Goal: Information Seeking & Learning: Learn about a topic

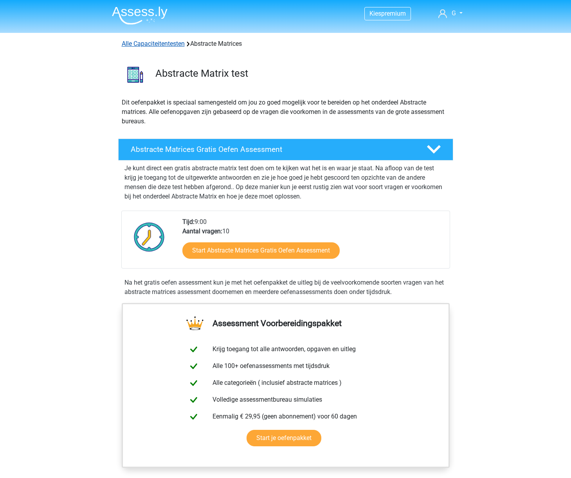
click at [177, 46] on link "Alle Capaciteitentesten" at bounding box center [153, 43] width 63 height 7
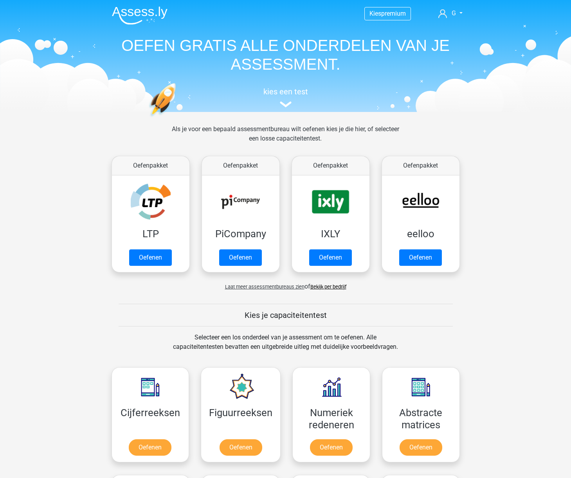
scroll to position [333, 0]
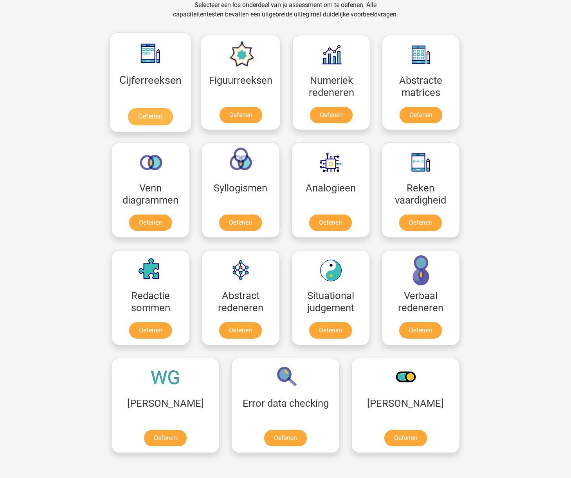
click at [149, 108] on link "Oefenen" at bounding box center [150, 116] width 45 height 17
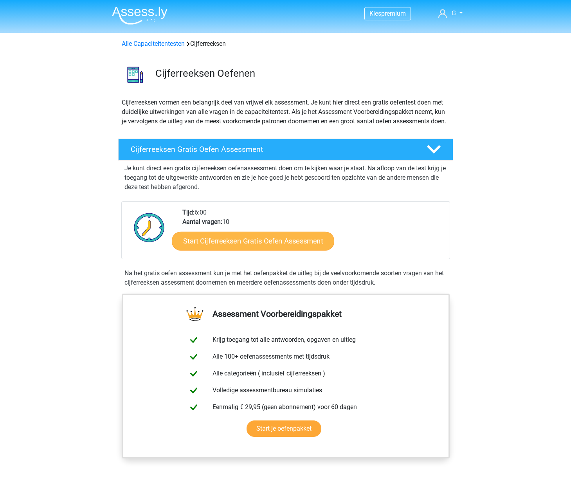
click at [262, 250] on link "Start Cijferreeksen Gratis Oefen Assessment" at bounding box center [253, 240] width 163 height 19
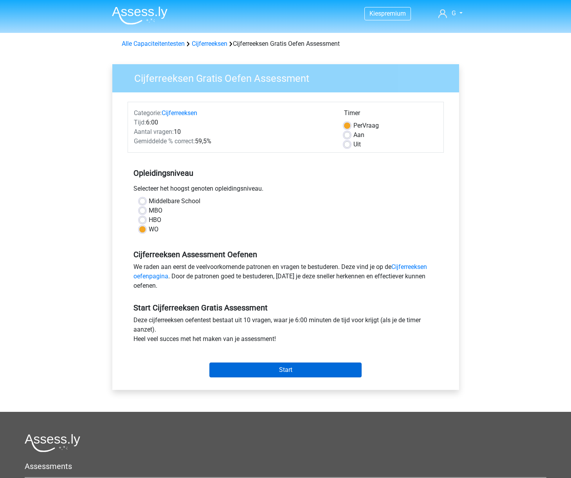
click at [282, 367] on input "Start" at bounding box center [286, 370] width 152 height 15
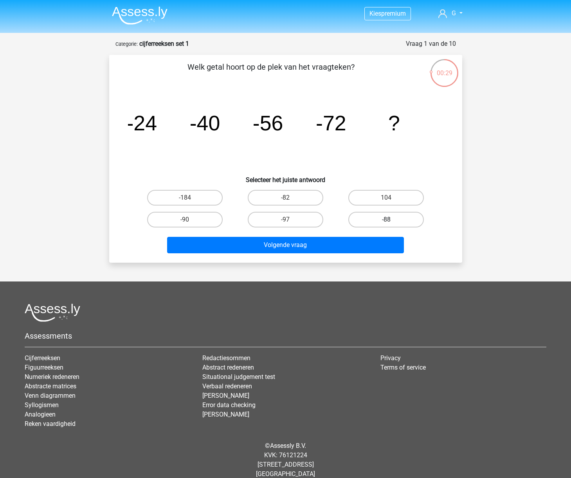
click at [383, 215] on label "-88" at bounding box center [387, 220] width 76 height 16
click at [387, 220] on input "-88" at bounding box center [389, 222] width 5 height 5
radio input "true"
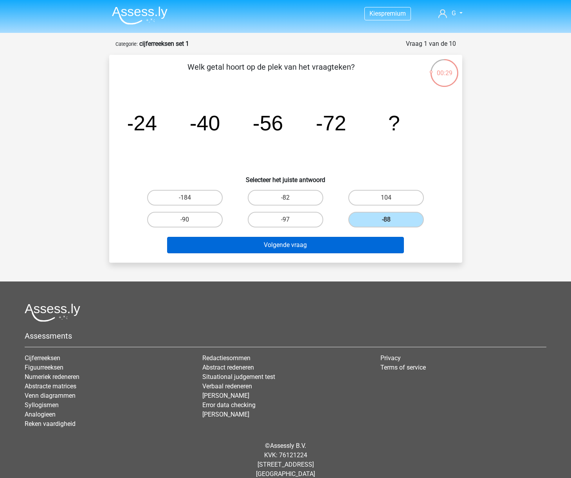
click at [315, 248] on button "Volgende vraag" at bounding box center [285, 245] width 237 height 16
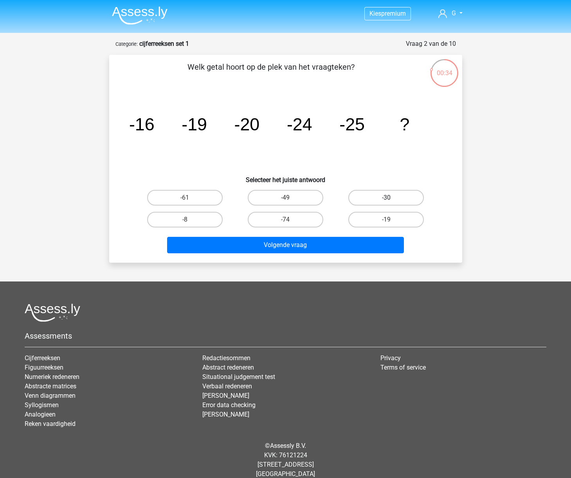
click at [374, 197] on label "-30" at bounding box center [387, 198] width 76 height 16
click at [387, 198] on input "-30" at bounding box center [389, 200] width 5 height 5
radio input "true"
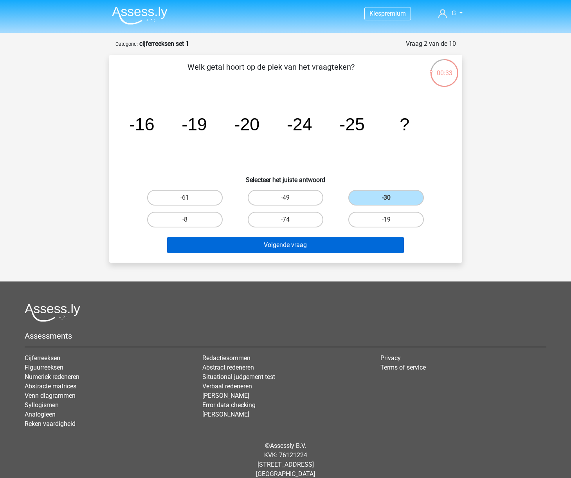
click at [326, 249] on button "Volgende vraag" at bounding box center [285, 245] width 237 height 16
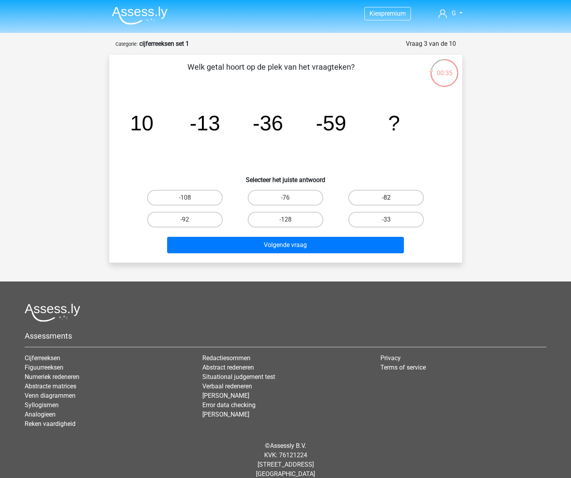
click at [371, 196] on label "-82" at bounding box center [387, 198] width 76 height 16
click at [387, 198] on input "-82" at bounding box center [389, 200] width 5 height 5
radio input "true"
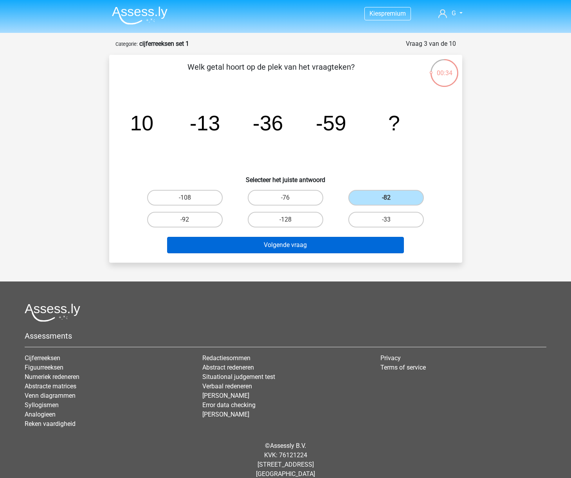
click at [319, 250] on button "Volgende vraag" at bounding box center [285, 245] width 237 height 16
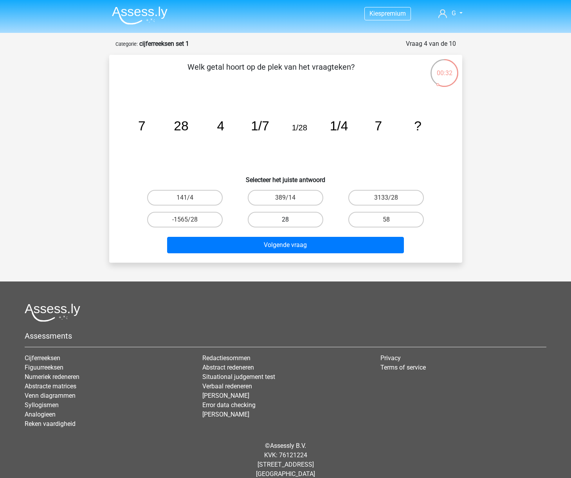
click at [279, 218] on label "28" at bounding box center [286, 220] width 76 height 16
click at [286, 220] on input "28" at bounding box center [288, 222] width 5 height 5
radio input "true"
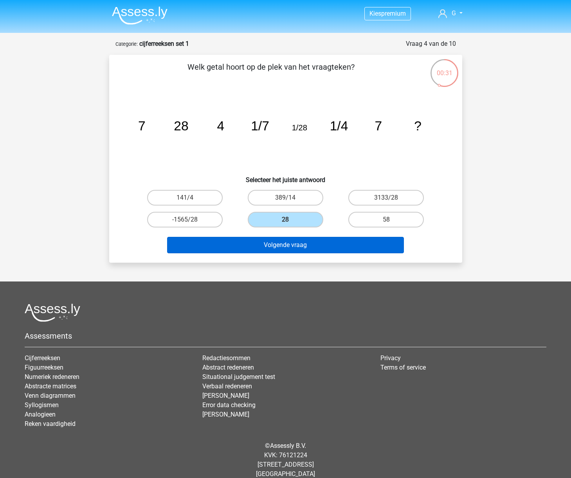
click at [279, 245] on button "Volgende vraag" at bounding box center [285, 245] width 237 height 16
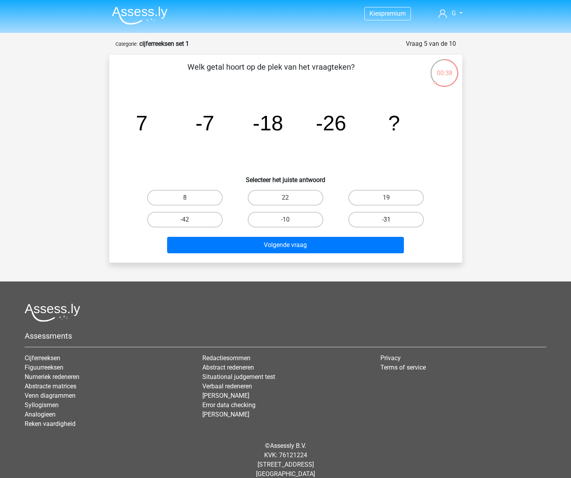
click at [365, 220] on label "-31" at bounding box center [387, 220] width 76 height 16
click at [387, 220] on input "-31" at bounding box center [389, 222] width 5 height 5
radio input "true"
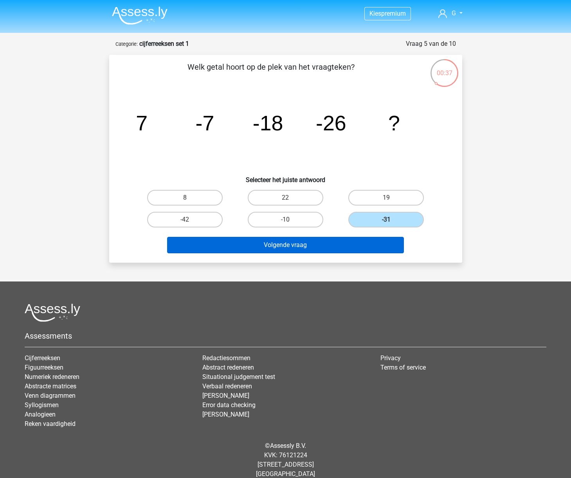
click at [320, 248] on button "Volgende vraag" at bounding box center [285, 245] width 237 height 16
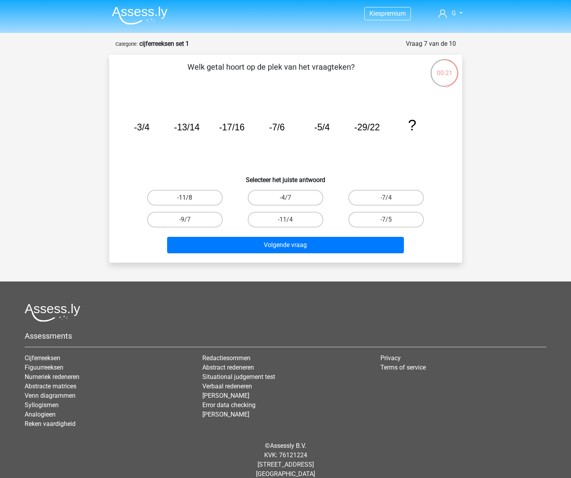
click at [197, 197] on label "-11/8" at bounding box center [185, 198] width 76 height 16
click at [190, 198] on input "-11/8" at bounding box center [187, 200] width 5 height 5
radio input "true"
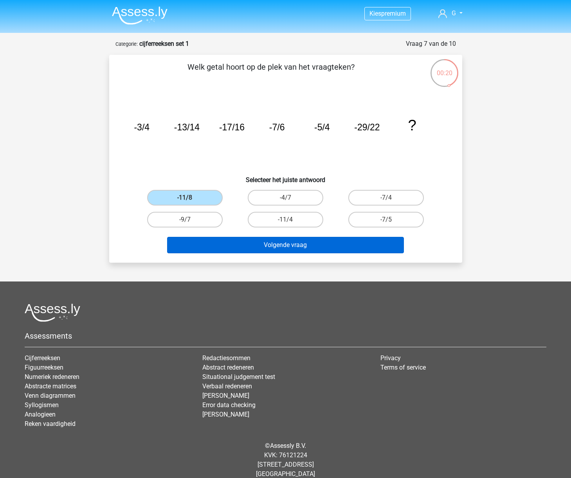
click at [291, 247] on button "Volgende vraag" at bounding box center [285, 245] width 237 height 16
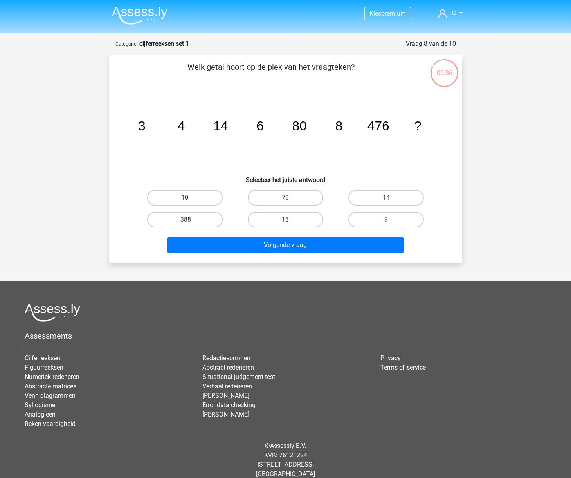
click at [197, 195] on label "10" at bounding box center [185, 198] width 76 height 16
click at [190, 198] on input "10" at bounding box center [187, 200] width 5 height 5
radio input "true"
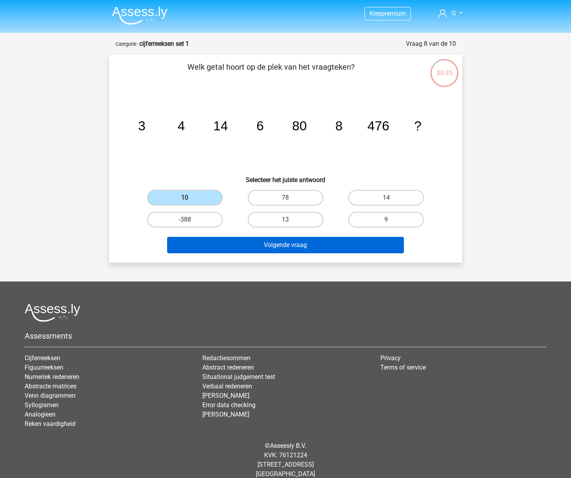
click at [294, 248] on button "Volgende vraag" at bounding box center [285, 245] width 237 height 16
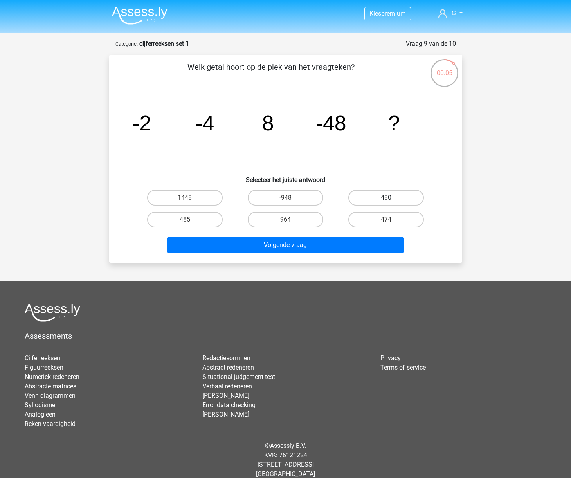
click at [373, 197] on label "480" at bounding box center [387, 198] width 76 height 16
click at [387, 198] on input "480" at bounding box center [389, 200] width 5 height 5
radio input "true"
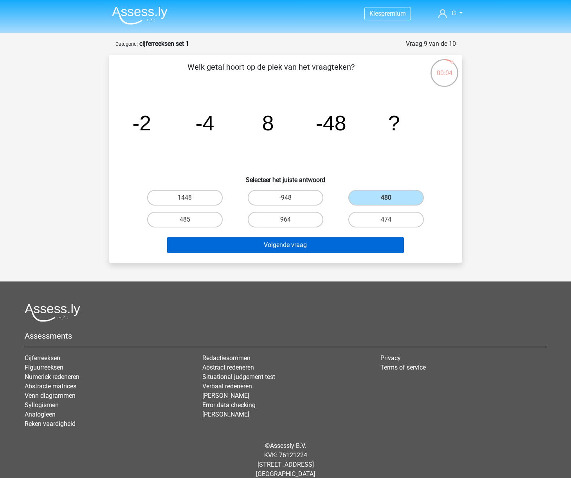
click at [351, 246] on button "Volgende vraag" at bounding box center [285, 245] width 237 height 16
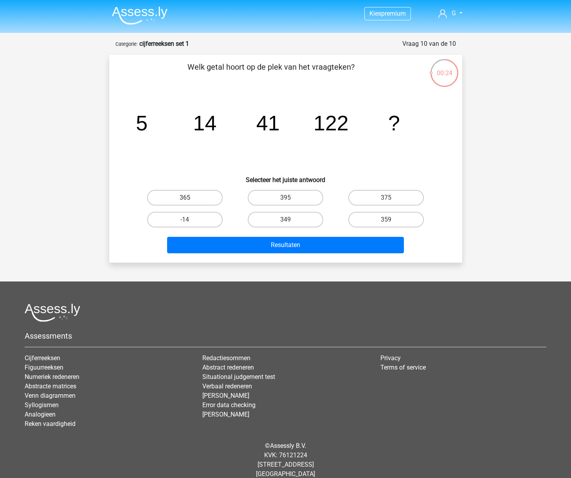
click at [202, 197] on label "365" at bounding box center [185, 198] width 76 height 16
click at [190, 198] on input "365" at bounding box center [187, 200] width 5 height 5
radio input "true"
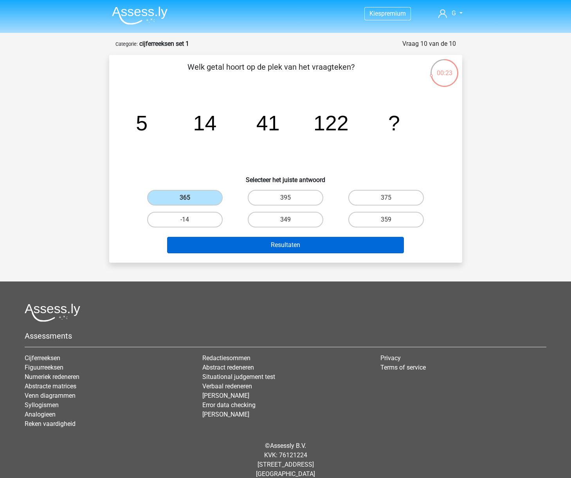
click at [278, 246] on button "Resultaten" at bounding box center [285, 245] width 237 height 16
click at [289, 247] on button "Resultaten" at bounding box center [285, 245] width 237 height 16
click at [304, 247] on button "Resultaten" at bounding box center [285, 245] width 237 height 16
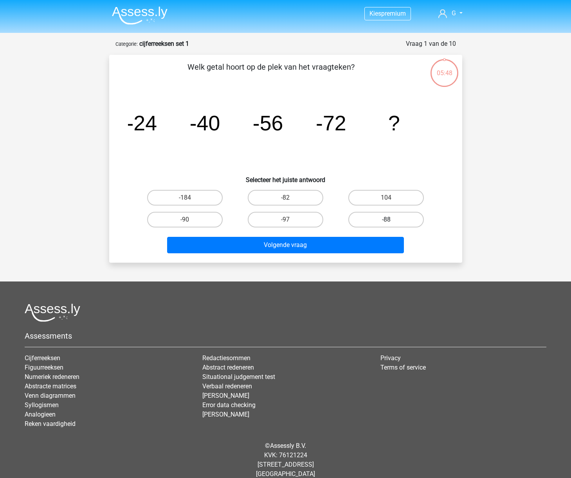
click at [387, 218] on label "-88" at bounding box center [387, 220] width 76 height 16
click at [387, 220] on input "-88" at bounding box center [389, 222] width 5 height 5
radio input "true"
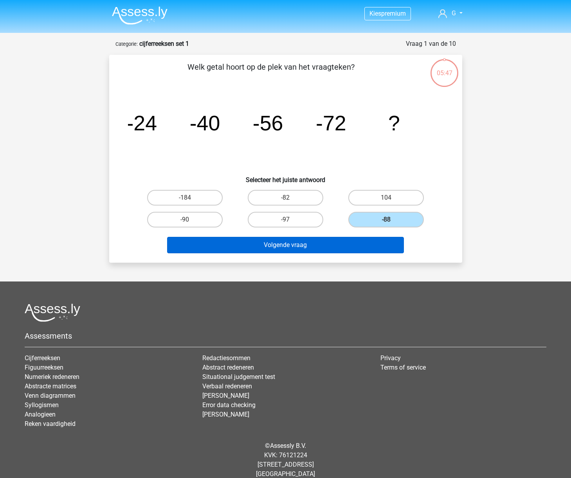
click at [333, 245] on button "Volgende vraag" at bounding box center [285, 245] width 237 height 16
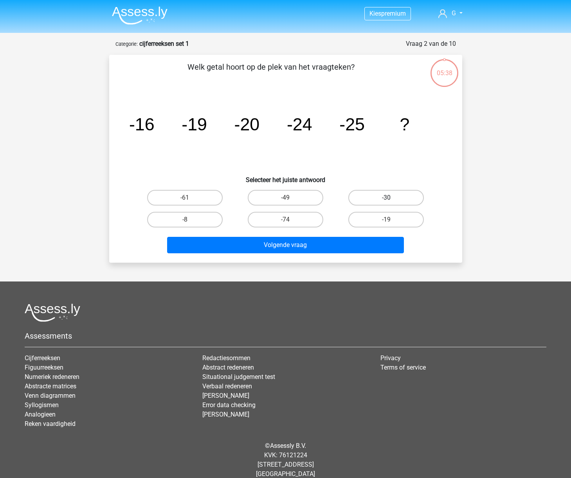
click at [390, 197] on label "-30" at bounding box center [387, 198] width 76 height 16
click at [390, 198] on input "-30" at bounding box center [389, 200] width 5 height 5
radio input "true"
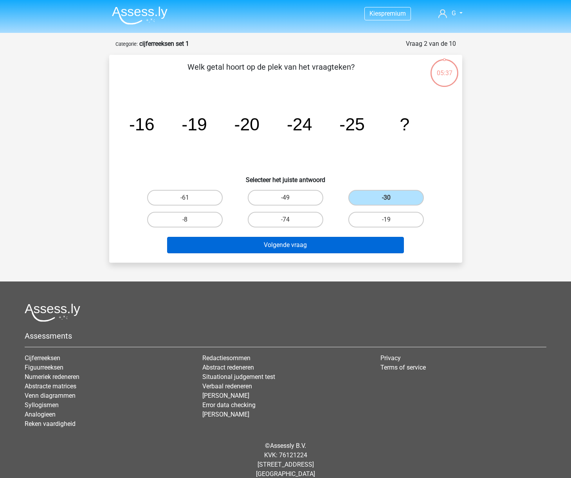
click at [327, 246] on button "Volgende vraag" at bounding box center [285, 245] width 237 height 16
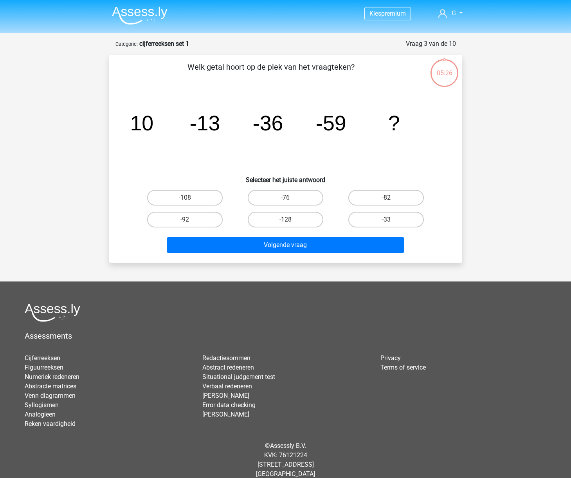
click at [390, 198] on input "-82" at bounding box center [389, 200] width 5 height 5
radio input "true"
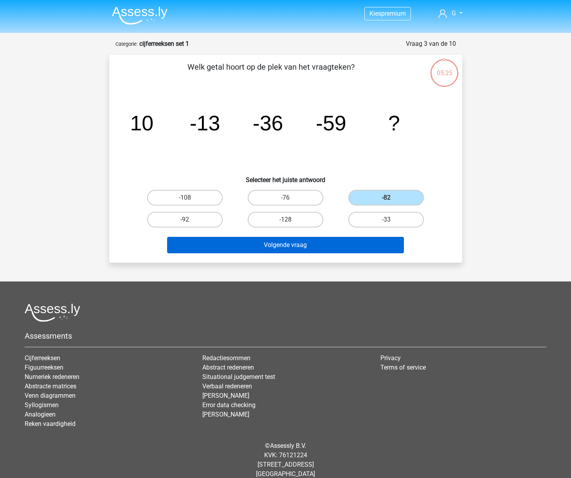
click at [340, 252] on button "Volgende vraag" at bounding box center [285, 245] width 237 height 16
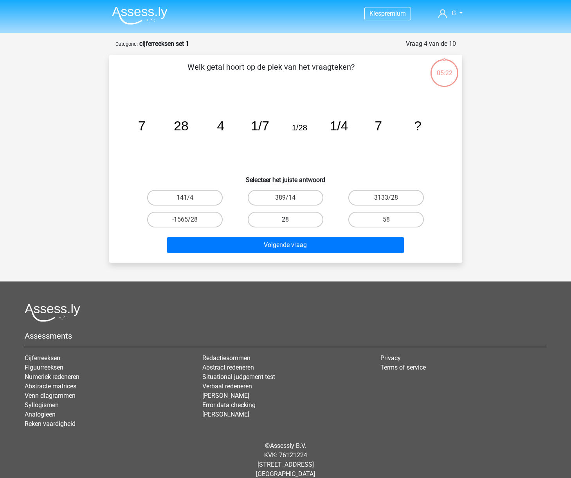
click at [299, 219] on label "28" at bounding box center [286, 220] width 76 height 16
click at [291, 220] on input "28" at bounding box center [288, 222] width 5 height 5
radio input "true"
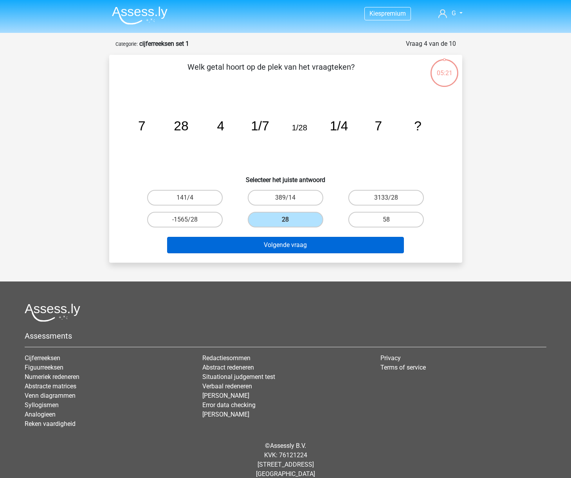
click at [311, 248] on button "Volgende vraag" at bounding box center [285, 245] width 237 height 16
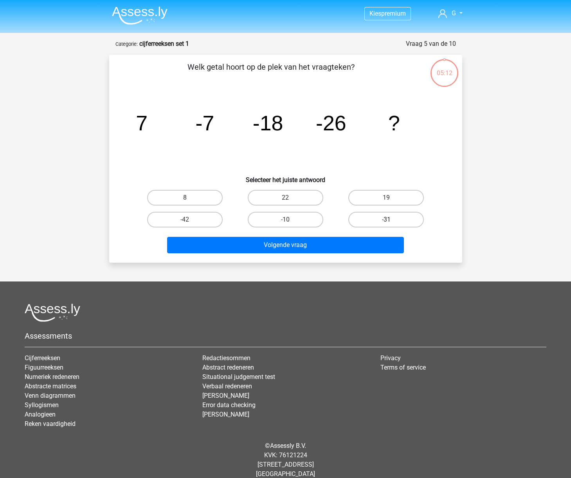
click at [367, 219] on label "-31" at bounding box center [387, 220] width 76 height 16
click at [387, 220] on input "-31" at bounding box center [389, 222] width 5 height 5
radio input "true"
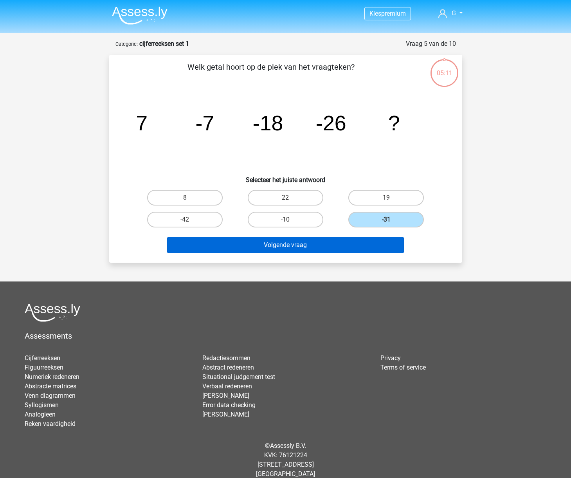
click at [325, 242] on button "Volgende vraag" at bounding box center [285, 245] width 237 height 16
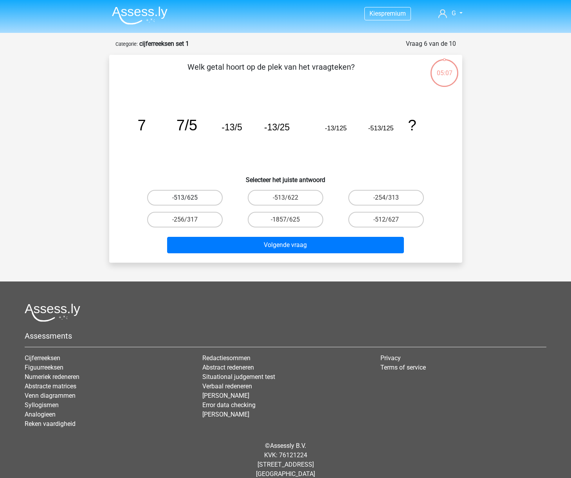
click at [201, 197] on label "-513/625" at bounding box center [185, 198] width 76 height 16
click at [190, 198] on input "-513/625" at bounding box center [187, 200] width 5 height 5
radio input "true"
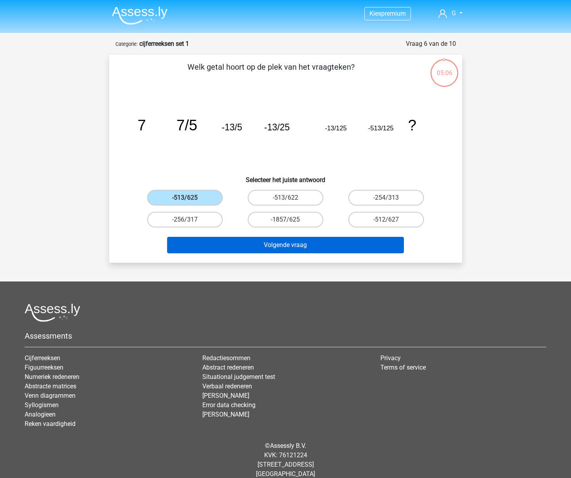
click at [292, 245] on button "Volgende vraag" at bounding box center [285, 245] width 237 height 16
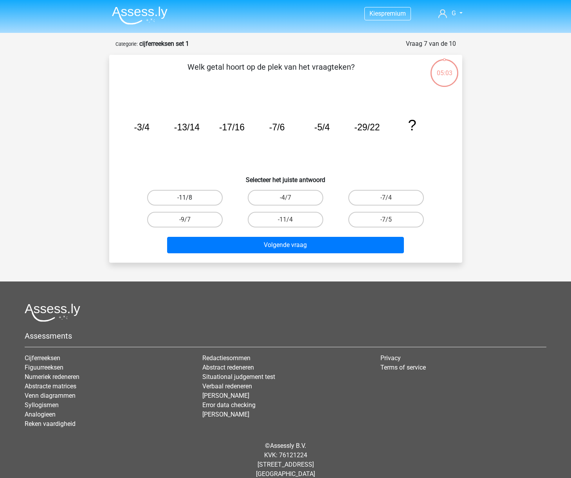
click at [207, 194] on label "-11/8" at bounding box center [185, 198] width 76 height 16
click at [190, 198] on input "-11/8" at bounding box center [187, 200] width 5 height 5
radio input "true"
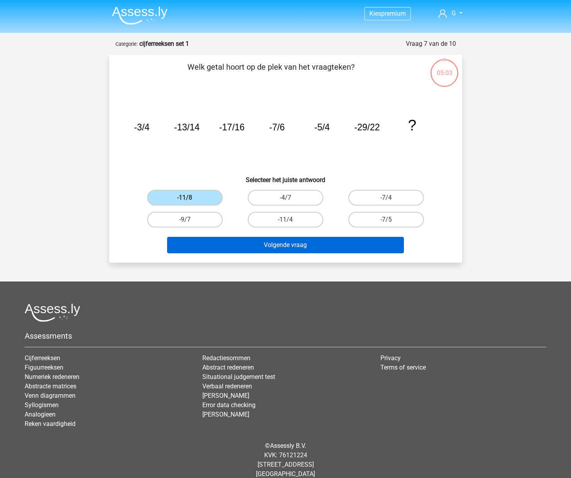
click at [284, 248] on button "Volgende vraag" at bounding box center [285, 245] width 237 height 16
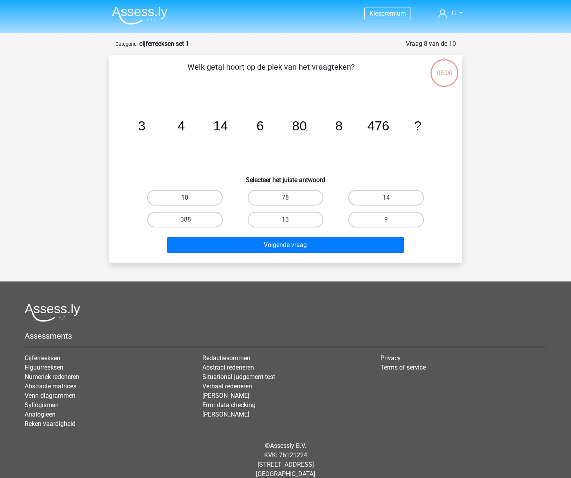
click at [208, 198] on label "10" at bounding box center [185, 198] width 76 height 16
click at [190, 198] on input "10" at bounding box center [187, 200] width 5 height 5
radio input "true"
click at [260, 255] on div "Volgende vraag" at bounding box center [286, 247] width 302 height 20
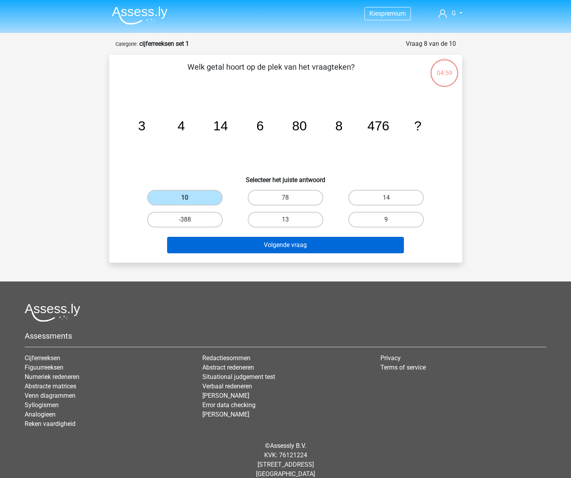
click at [273, 248] on button "Volgende vraag" at bounding box center [285, 245] width 237 height 16
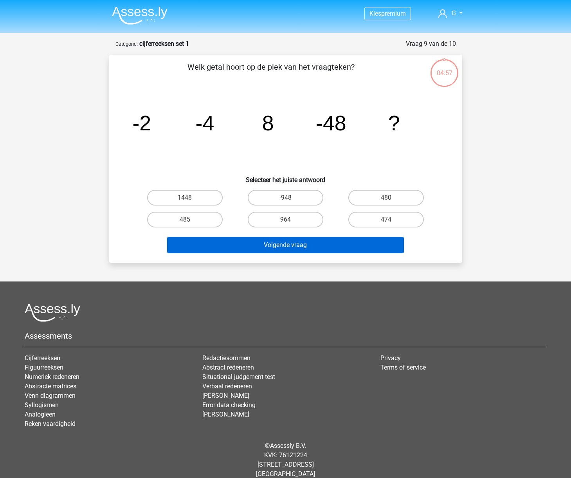
drag, startPoint x: 406, startPoint y: 201, endPoint x: 356, endPoint y: 240, distance: 63.9
click at [406, 201] on label "480" at bounding box center [387, 198] width 76 height 16
click at [392, 201] on input "480" at bounding box center [389, 200] width 5 height 5
radio input "true"
click at [323, 247] on button "Volgende vraag" at bounding box center [285, 245] width 237 height 16
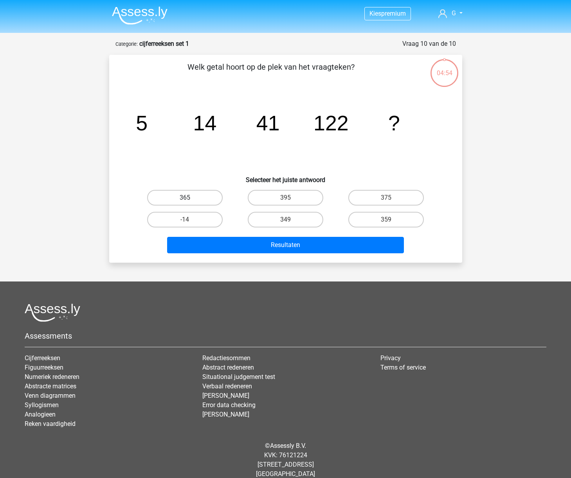
click at [208, 201] on label "365" at bounding box center [185, 198] width 76 height 16
click at [190, 201] on input "365" at bounding box center [187, 200] width 5 height 5
radio input "true"
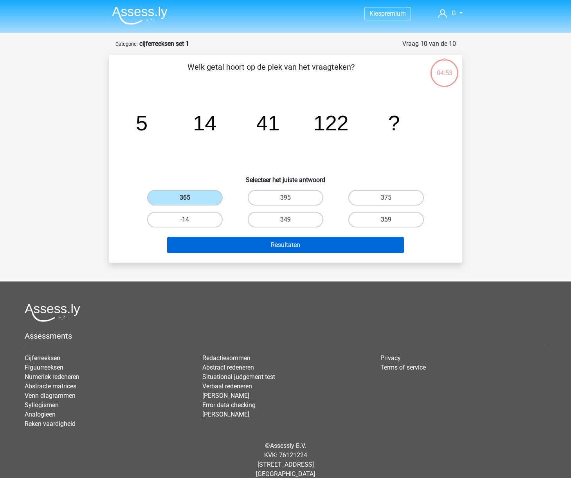
click at [277, 246] on button "Resultaten" at bounding box center [285, 245] width 237 height 16
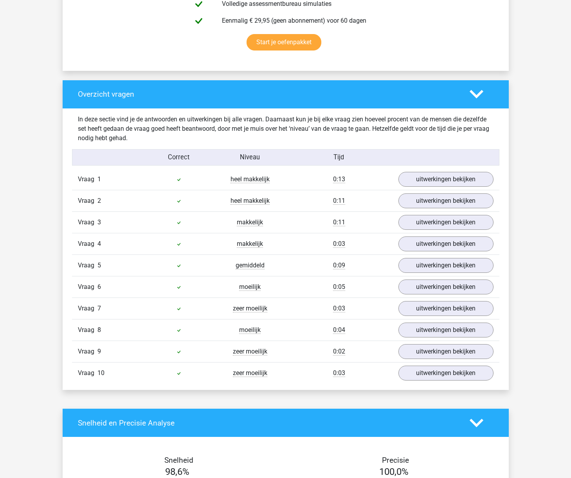
scroll to position [498, 0]
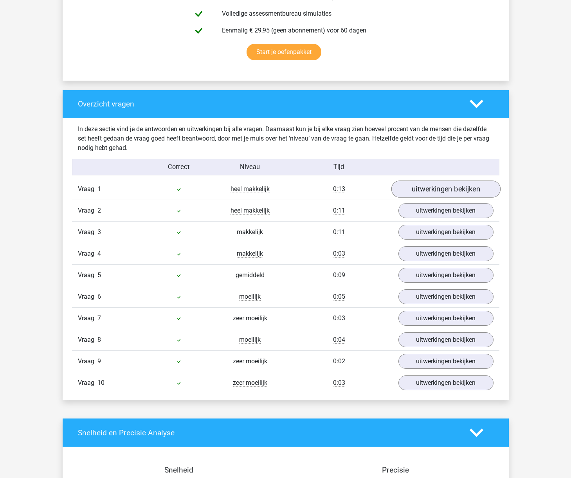
click at [434, 192] on link "uitwerkingen bekijken" at bounding box center [445, 189] width 109 height 17
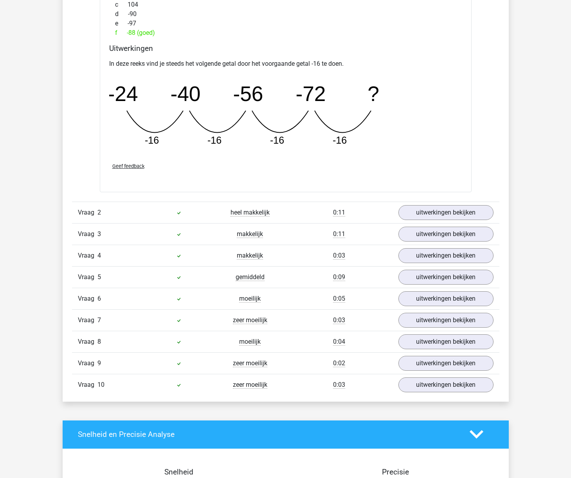
scroll to position [862, 0]
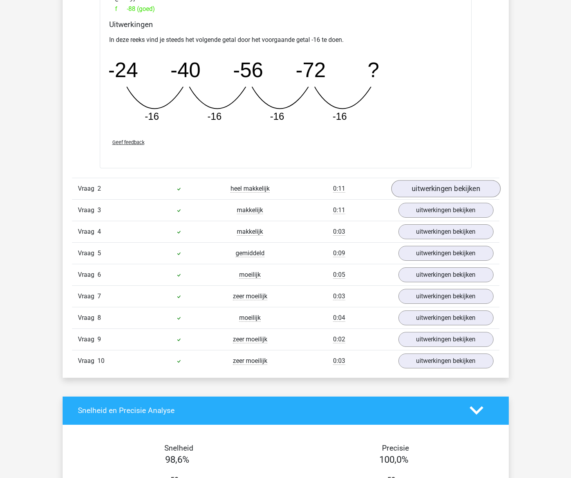
click at [447, 184] on link "uitwerkingen bekijken" at bounding box center [445, 188] width 109 height 17
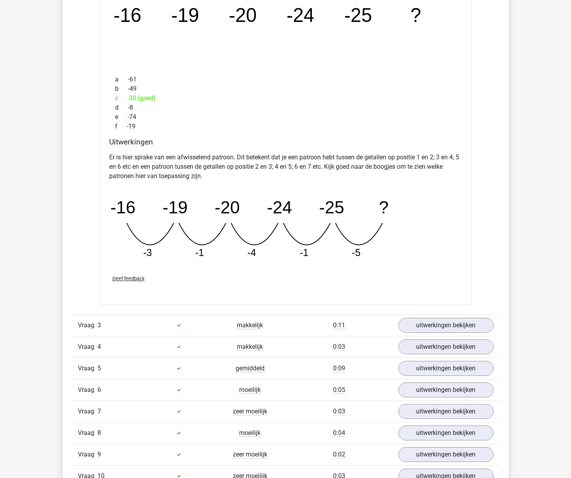
scroll to position [1110, 0]
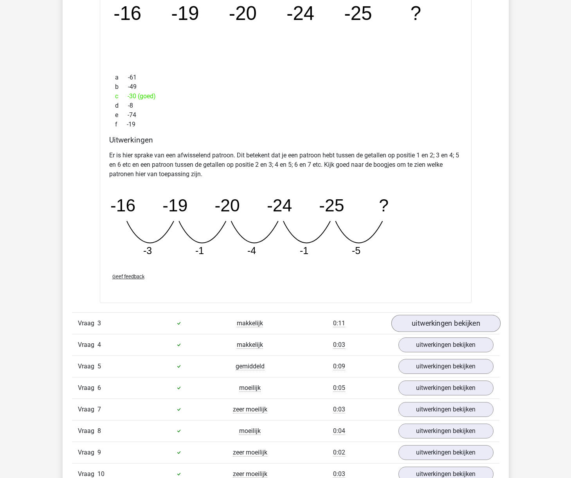
click at [426, 326] on link "uitwerkingen bekijken" at bounding box center [445, 323] width 109 height 17
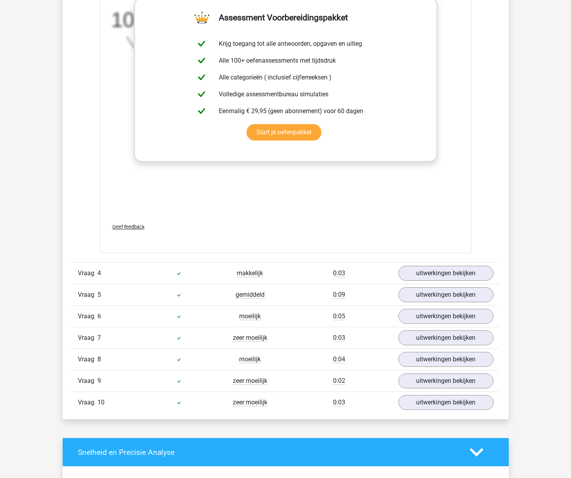
scroll to position [1800, 0]
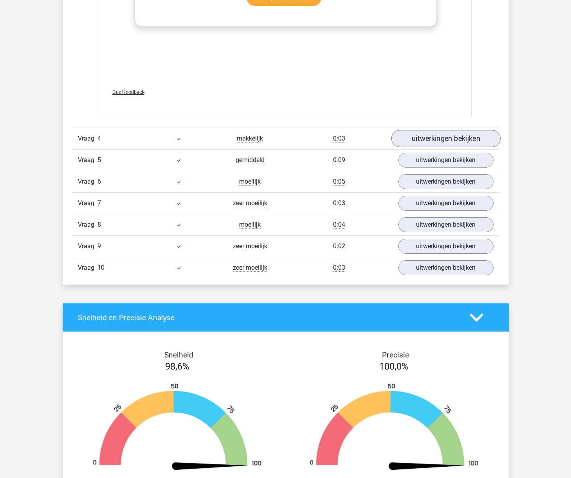
click at [454, 137] on link "uitwerkingen bekijken" at bounding box center [445, 138] width 109 height 17
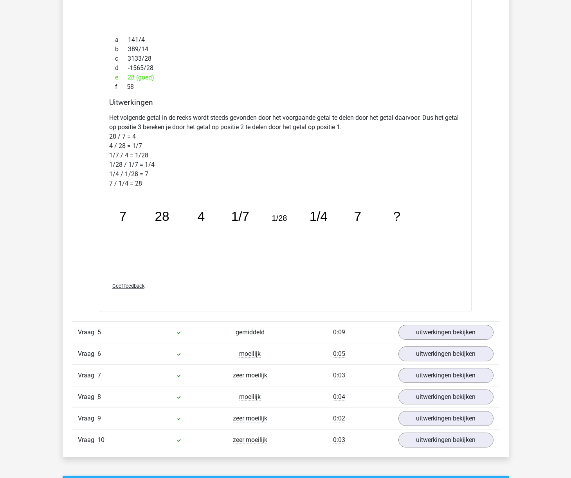
scroll to position [2068, 0]
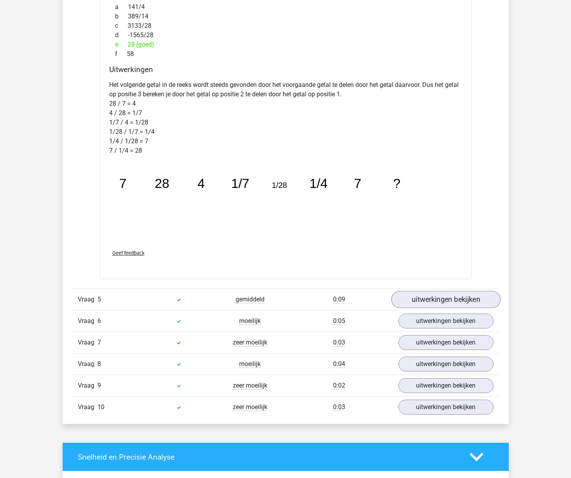
click at [430, 298] on link "uitwerkingen bekijken" at bounding box center [445, 299] width 109 height 17
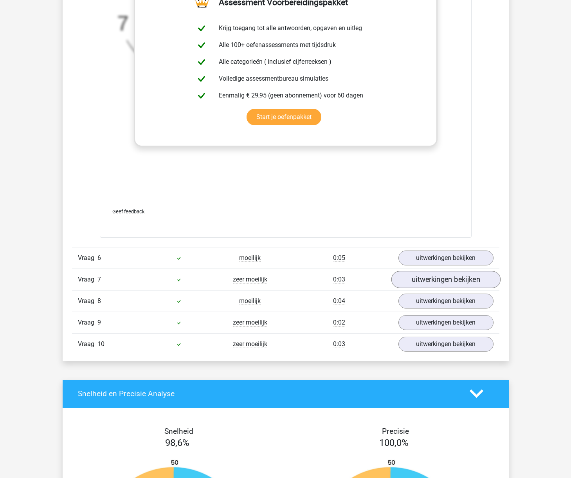
scroll to position [2621, 0]
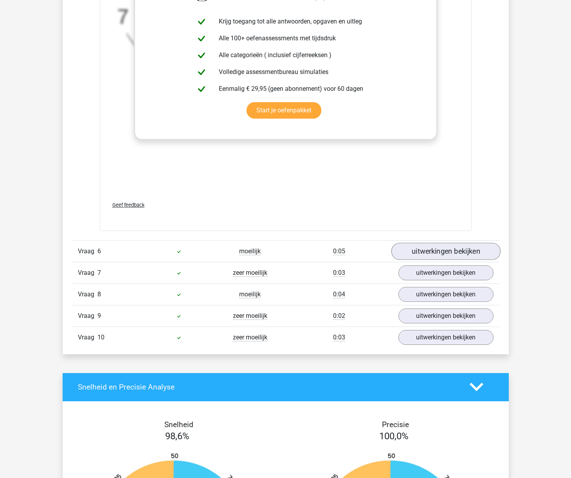
click at [431, 255] on link "uitwerkingen bekijken" at bounding box center [445, 251] width 109 height 17
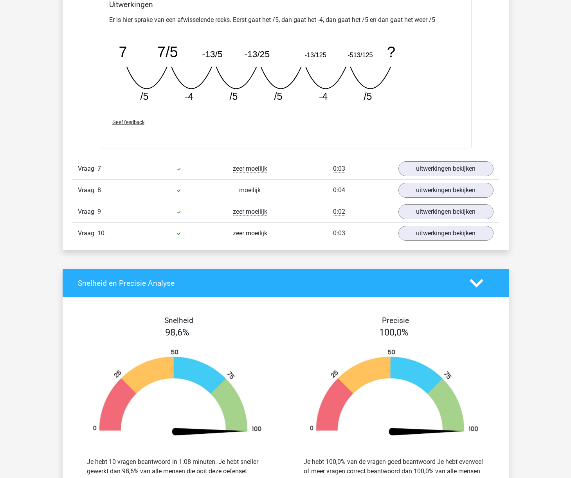
scroll to position [3050, 0]
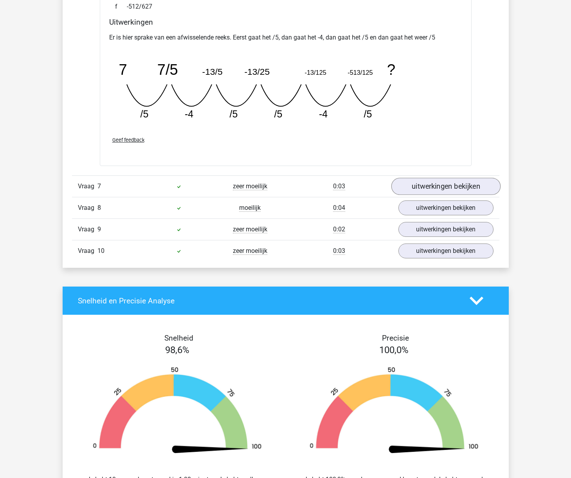
click at [419, 194] on link "uitwerkingen bekijken" at bounding box center [445, 186] width 109 height 17
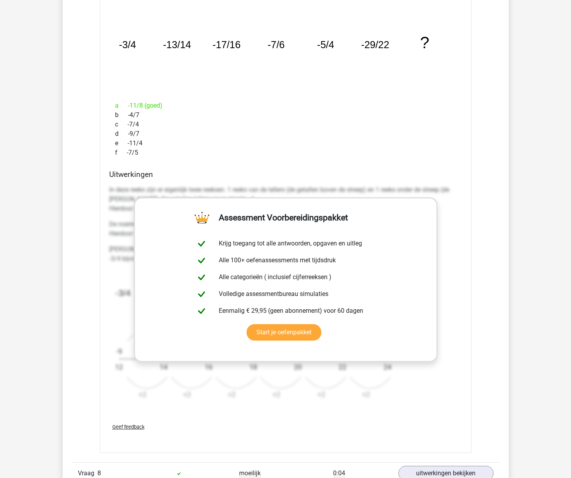
scroll to position [3281, 0]
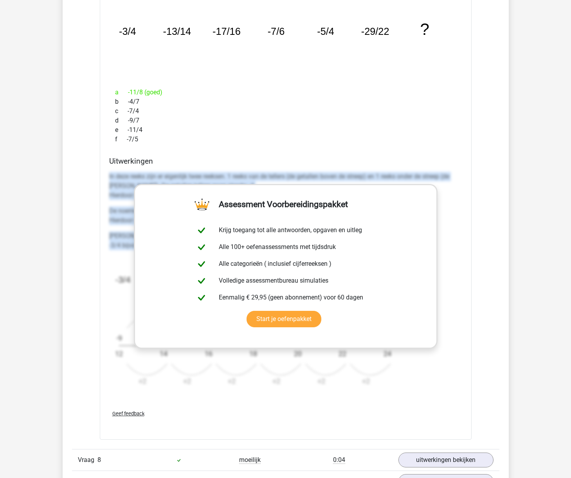
drag, startPoint x: 108, startPoint y: 175, endPoint x: 460, endPoint y: 269, distance: 364.3
click at [460, 269] on div "Uitwerkingen In deze reeks zijn er eigenlijk twee reeksen. 1 reeks van de telle…" at bounding box center [286, 280] width 360 height 247
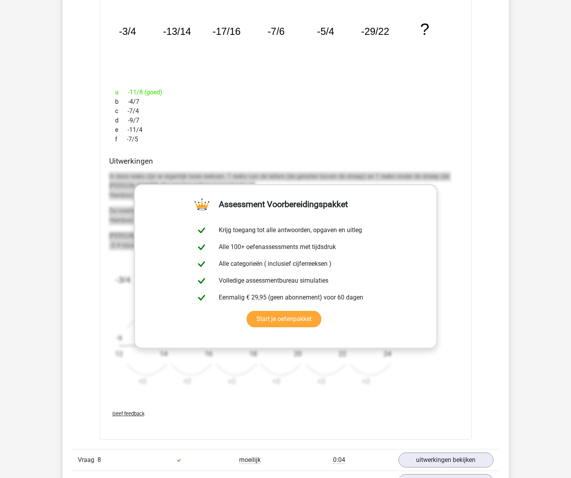
copy div "In deze reeks zijn er eigenlijk twee reeksen. 1 reeks van de tellers (de getall…"
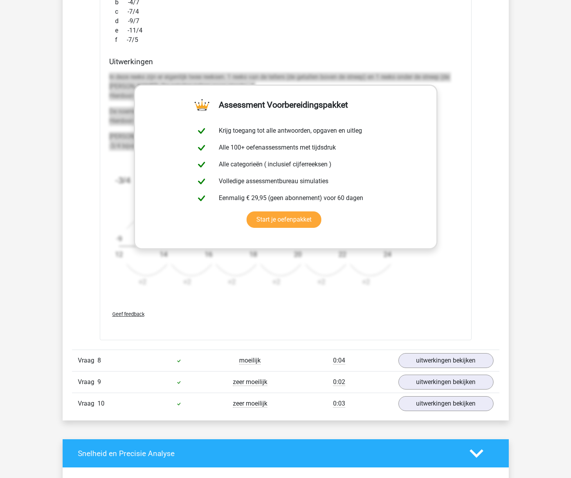
scroll to position [3499, 0]
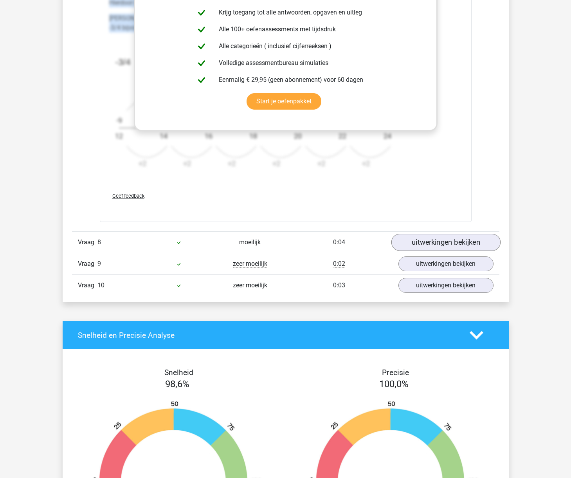
click at [445, 244] on link "uitwerkingen bekijken" at bounding box center [445, 242] width 109 height 17
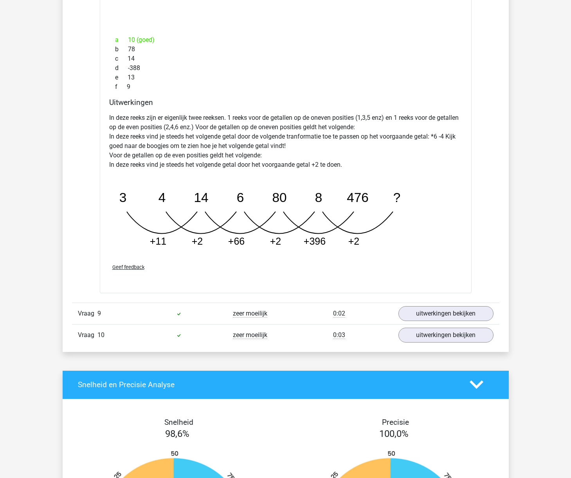
scroll to position [3845, 0]
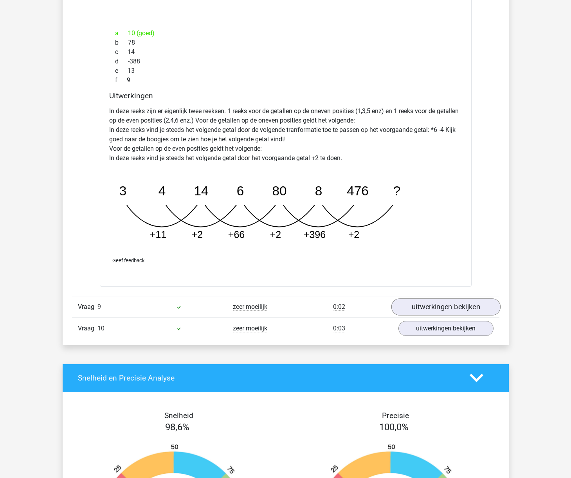
click at [438, 308] on link "uitwerkingen bekijken" at bounding box center [445, 306] width 109 height 17
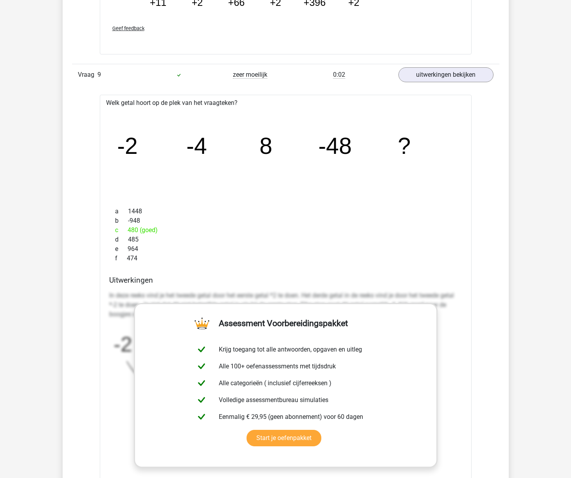
scroll to position [4080, 0]
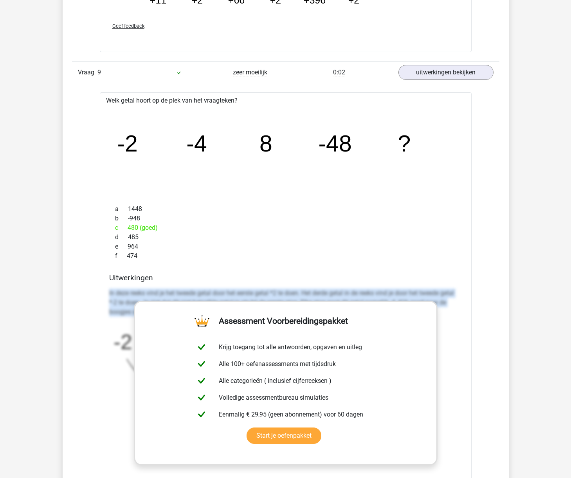
drag, startPoint x: 106, startPoint y: 290, endPoint x: 496, endPoint y: 295, distance: 390.1
click at [459, 314] on div "Uitwerkingen In deze reeks vind je het tweede getal door het eerste getal *2 te…" at bounding box center [286, 396] width 360 height 247
copy p "In deze reeks vind je het tweede getal door het eerste getal *2 te doen. Het de…"
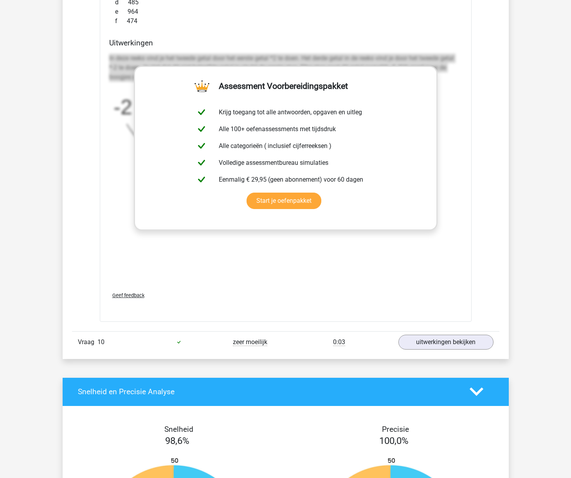
scroll to position [4319, 0]
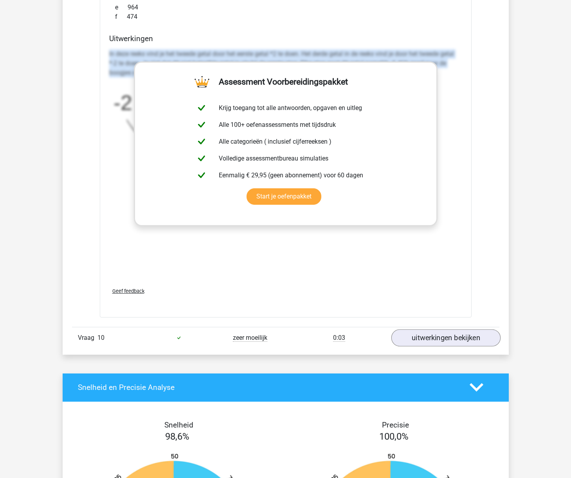
click at [448, 338] on link "uitwerkingen bekijken" at bounding box center [445, 337] width 109 height 17
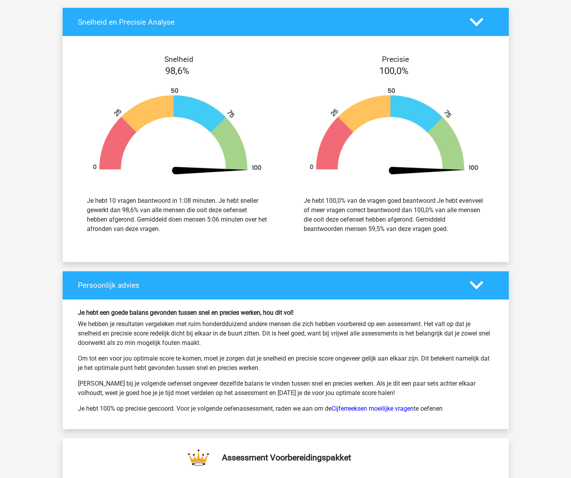
scroll to position [5167, 0]
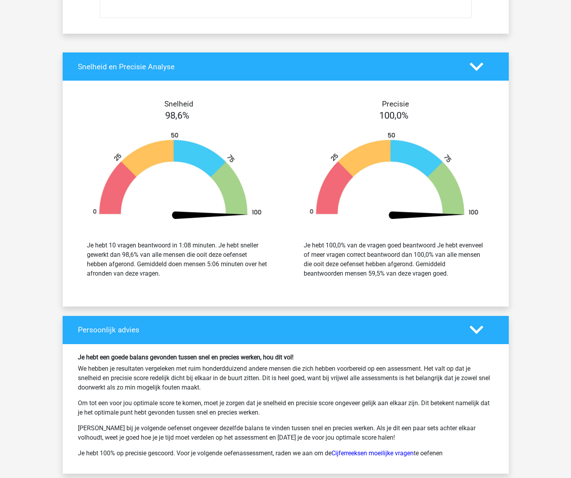
click at [221, 258] on div "Je hebt 10 vragen beantwoord in 1:08 minuten. Je hebt sneller gewerkt dan 98,6%…" at bounding box center [177, 260] width 181 height 38
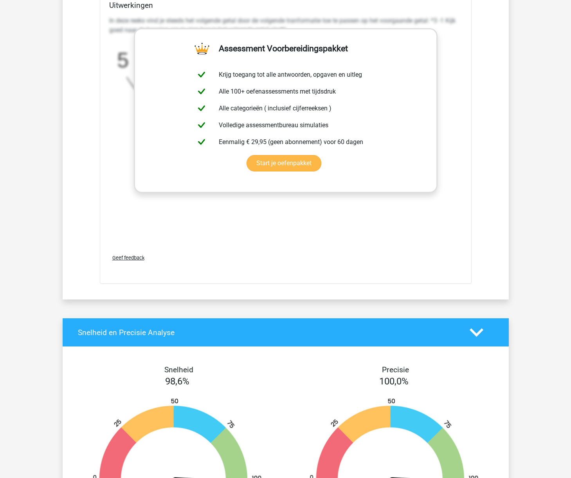
scroll to position [4844, 0]
